Goal: Check status: Check status

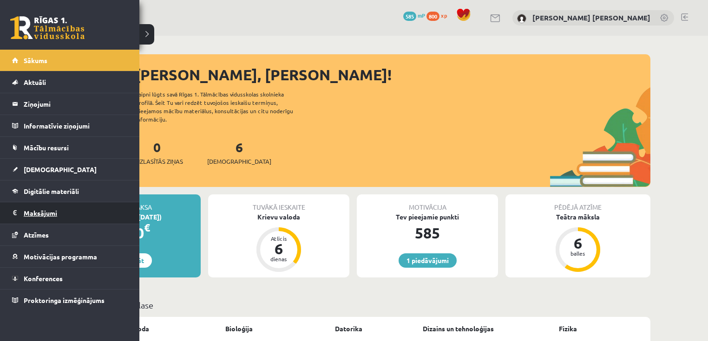
click at [43, 215] on legend "Maksājumi 0" at bounding box center [76, 212] width 104 height 21
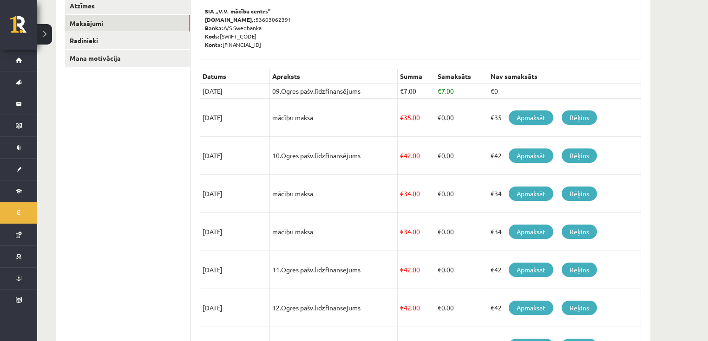
scroll to position [136, 0]
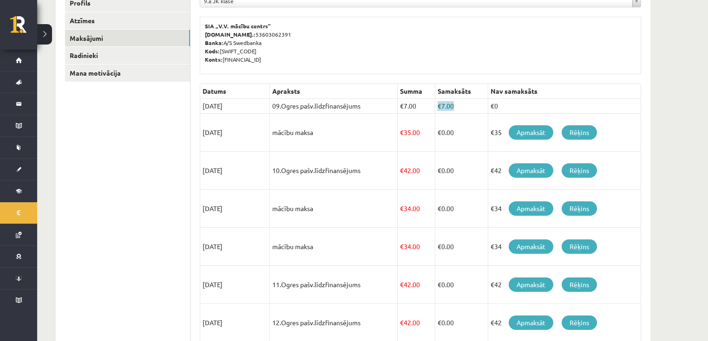
drag, startPoint x: 436, startPoint y: 108, endPoint x: 457, endPoint y: 106, distance: 21.0
click at [457, 106] on td "€ 7.00" at bounding box center [461, 106] width 53 height 15
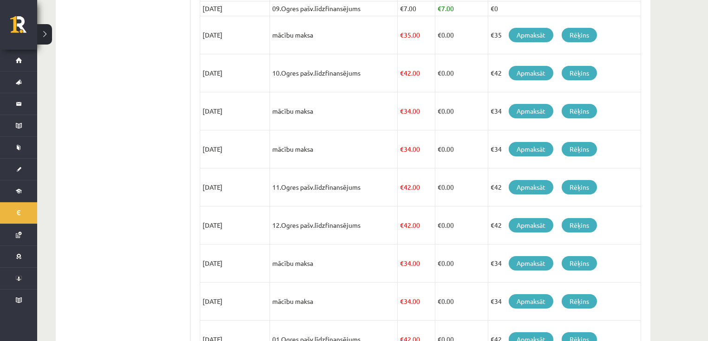
scroll to position [173, 0]
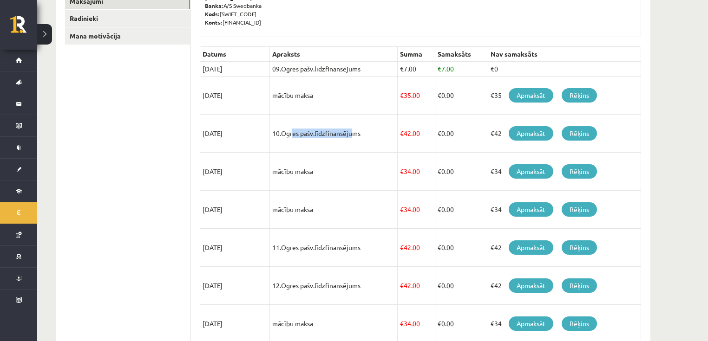
drag, startPoint x: 274, startPoint y: 137, endPoint x: 340, endPoint y: 139, distance: 66.0
click at [339, 139] on td "10.Ogres pašv.līdzfinansējums" at bounding box center [334, 134] width 128 height 38
click at [626, 68] on td "€0" at bounding box center [564, 69] width 153 height 15
click at [574, 48] on th "Nav samaksāts" at bounding box center [564, 54] width 153 height 15
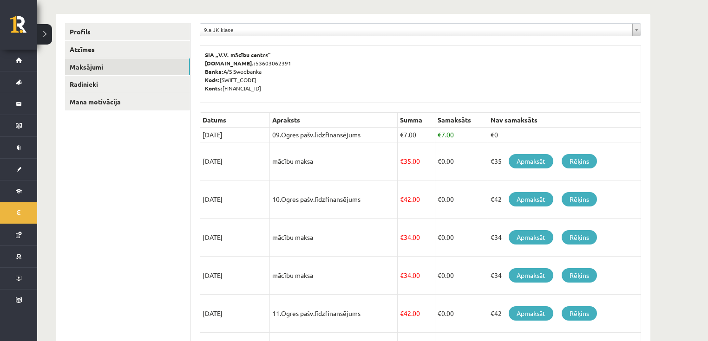
scroll to position [99, 0]
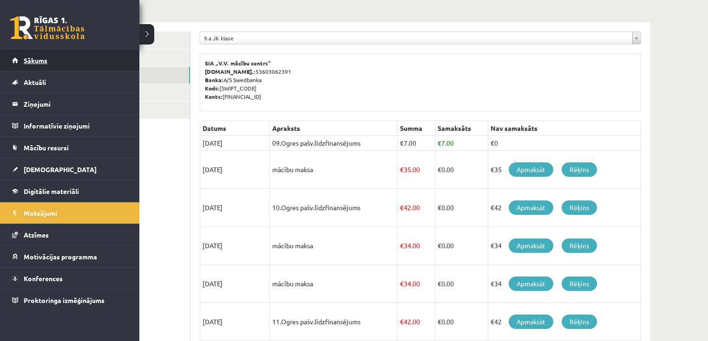
click at [26, 57] on span "Sākums" at bounding box center [36, 60] width 24 height 8
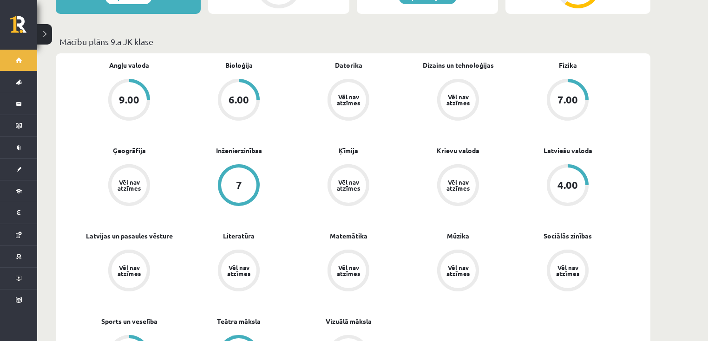
scroll to position [260, 0]
